Goal: Check status: Check status

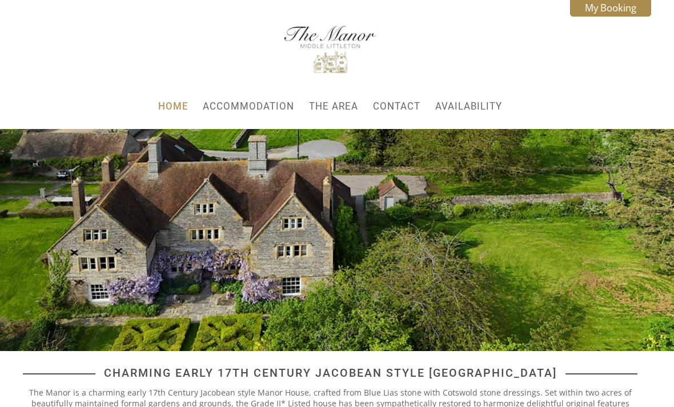
click at [616, 7] on link "My Booking" at bounding box center [610, 8] width 81 height 18
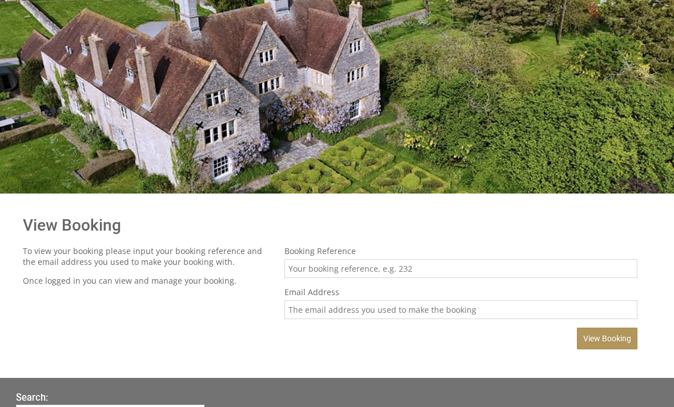
scroll to position [158, 0]
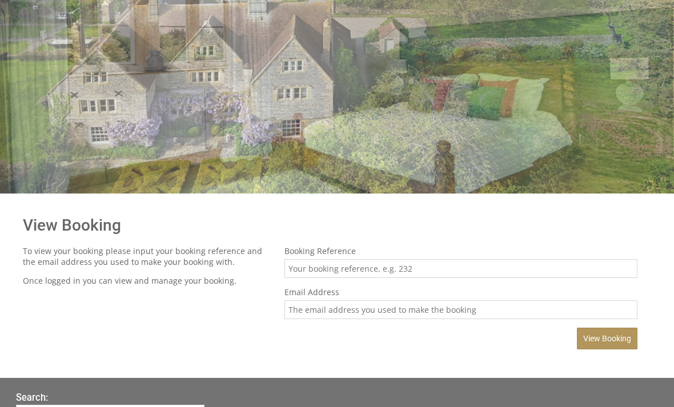
click at [370, 378] on div "Home Accommodation The Area Contact Availability My Booking My Booking Date [DA…" at bounding box center [337, 110] width 674 height 536
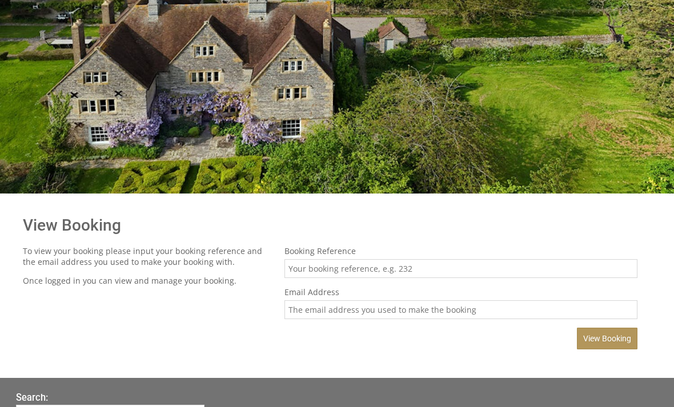
click at [376, 378] on div "Home Accommodation The Area Contact Availability My Booking My Booking Date [DA…" at bounding box center [337, 110] width 674 height 536
click at [377, 378] on div "Home Accommodation The Area Contact Availability My Booking My Booking Date [DA…" at bounding box center [337, 110] width 674 height 536
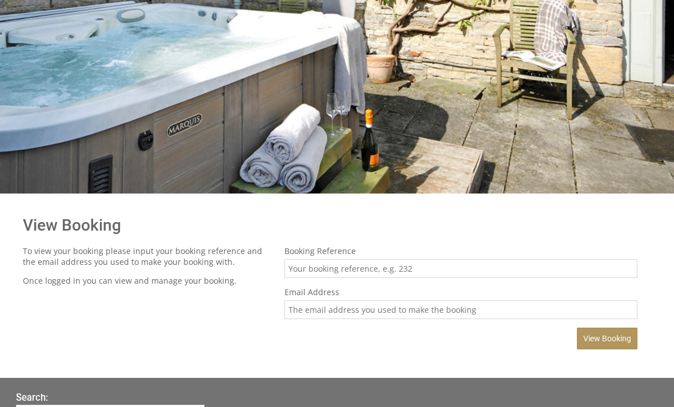
click at [310, 271] on input "Booking Reference" at bounding box center [461, 268] width 353 height 19
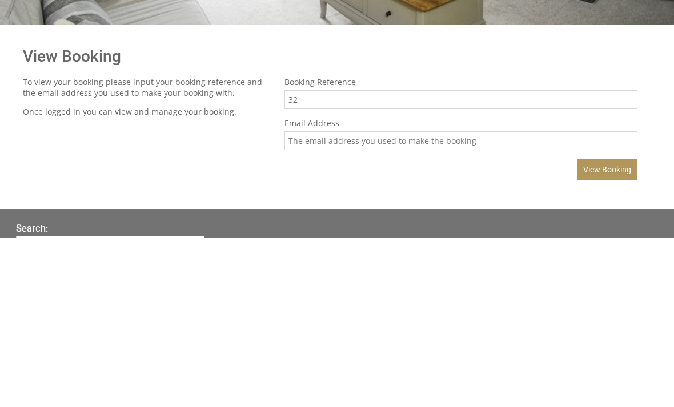
type input "32"
click at [311, 301] on input "Email Address" at bounding box center [461, 310] width 353 height 19
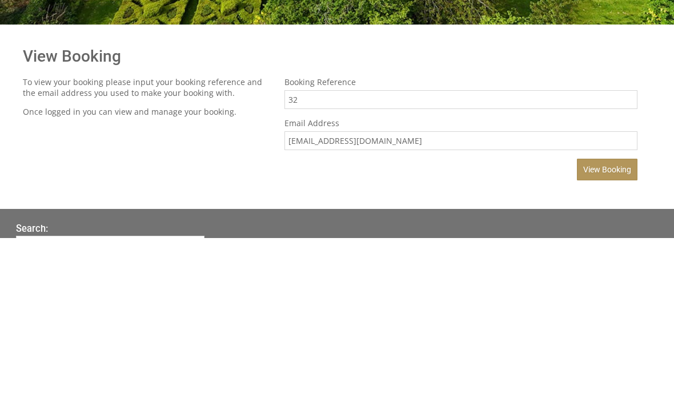
type input "[EMAIL_ADDRESS][DOMAIN_NAME]"
click at [616, 328] on button "View Booking" at bounding box center [607, 339] width 61 height 22
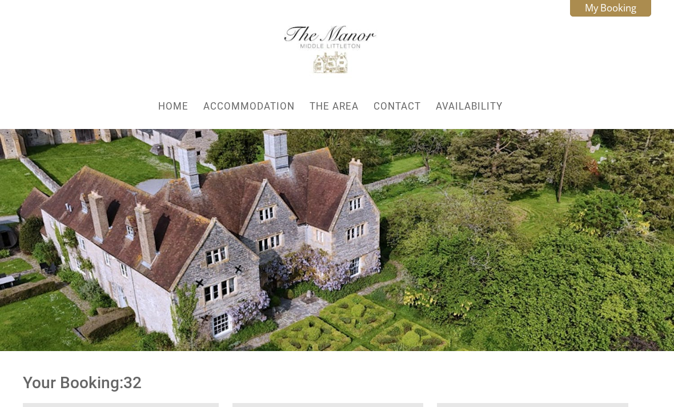
click at [12, 139] on div at bounding box center [337, 240] width 674 height 222
click at [15, 137] on div at bounding box center [337, 240] width 674 height 222
